Goal: Information Seeking & Learning: Learn about a topic

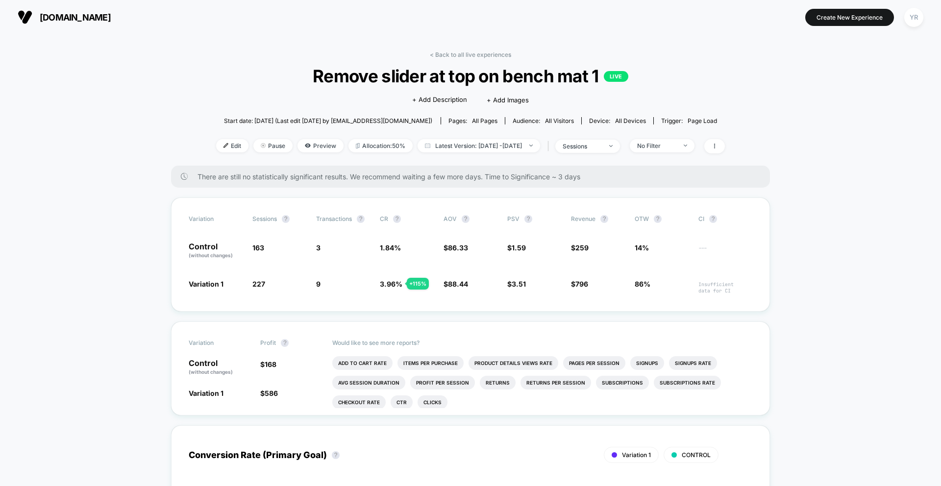
click at [446, 51] on link "< Back to all live experiences" at bounding box center [470, 54] width 81 height 7
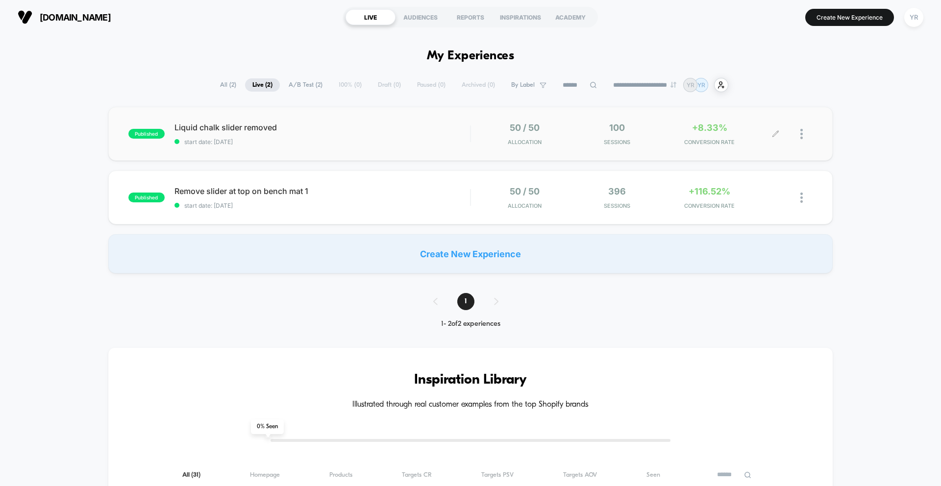
click at [722, 134] on div "+8.33% CONVERSION RATE" at bounding box center [710, 134] width 88 height 23
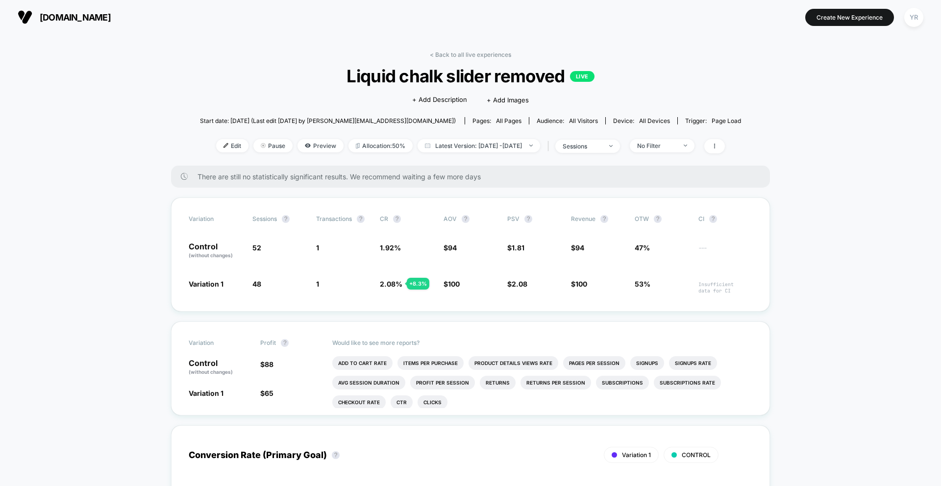
click at [448, 51] on link "< Back to all live experiences" at bounding box center [470, 54] width 81 height 7
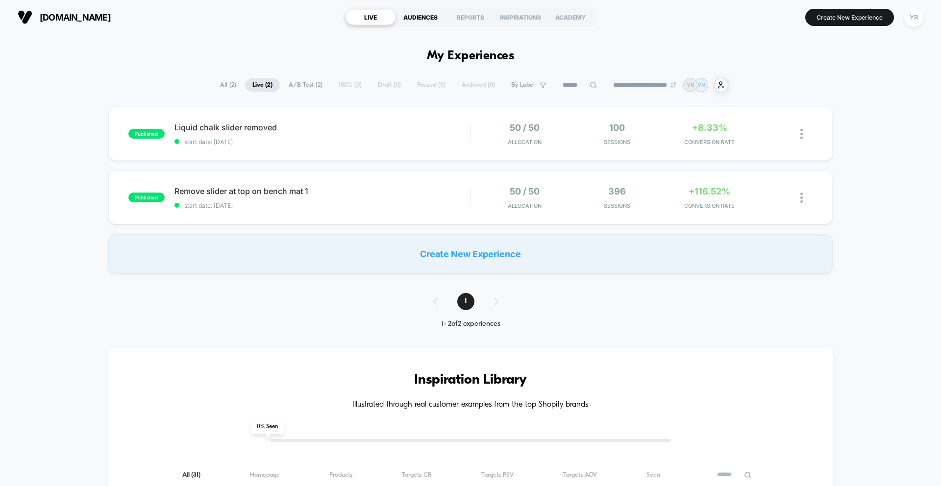
click at [399, 17] on div "AUDIENCES" at bounding box center [421, 17] width 50 height 16
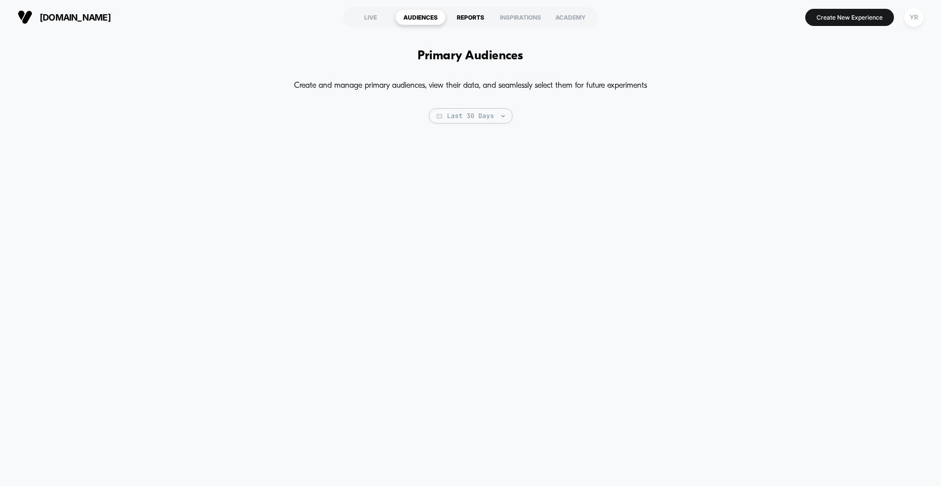
click at [446, 15] on div "REPORTS" at bounding box center [471, 17] width 50 height 16
click at [465, 20] on div "REPORTS" at bounding box center [471, 17] width 50 height 16
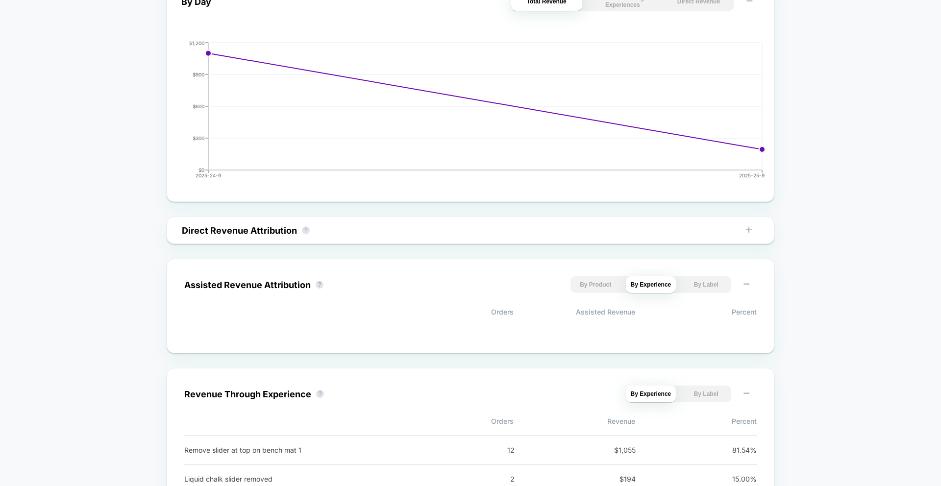
scroll to position [532, 0]
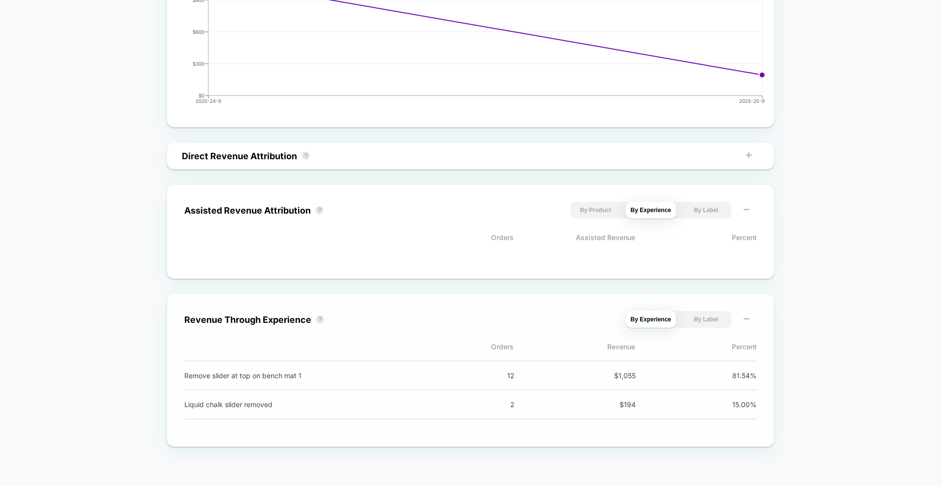
click at [695, 320] on button "By Label" at bounding box center [706, 319] width 50 height 17
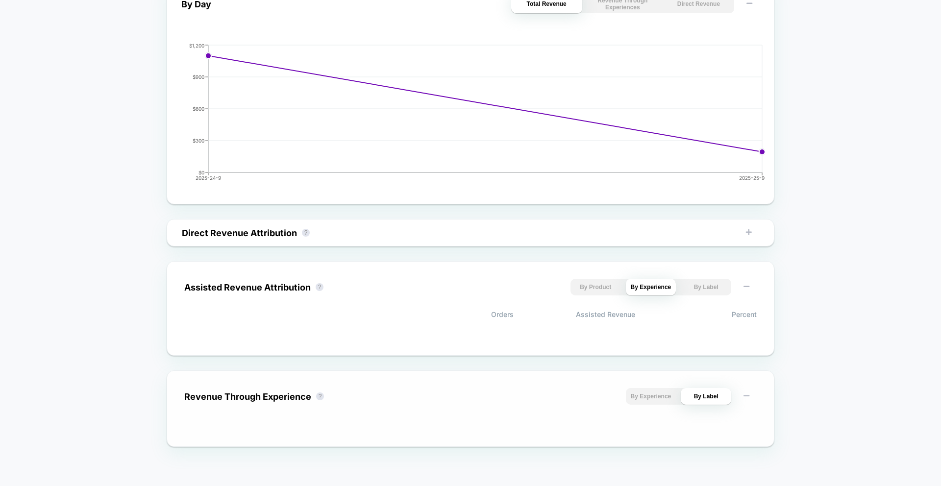
click at [659, 406] on div "Revenue Through Experience ? By Experience By Label" at bounding box center [470, 408] width 572 height 41
click at [659, 395] on button "By Experience" at bounding box center [651, 396] width 50 height 17
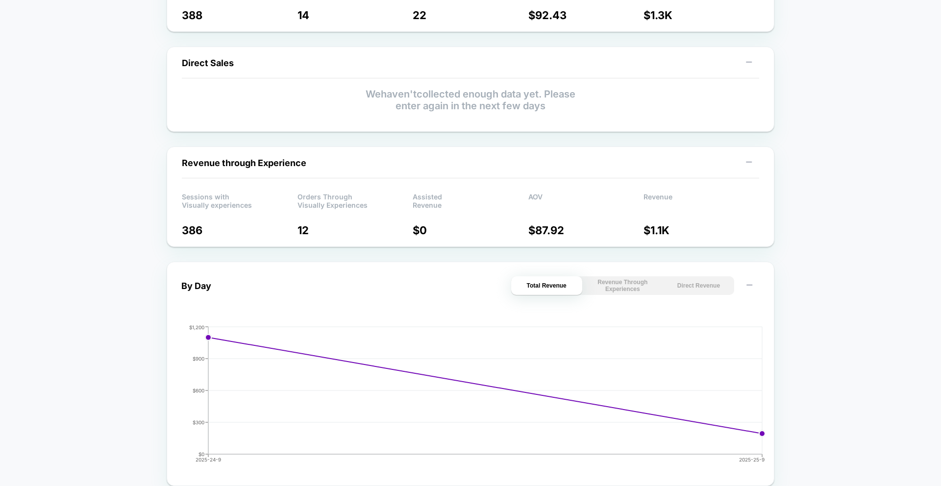
scroll to position [0, 0]
